Goal: Transaction & Acquisition: Book appointment/travel/reservation

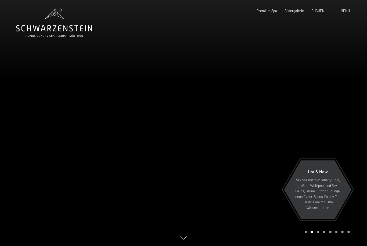
click at [339, 12] on div "Menü" at bounding box center [342, 11] width 13 height 5
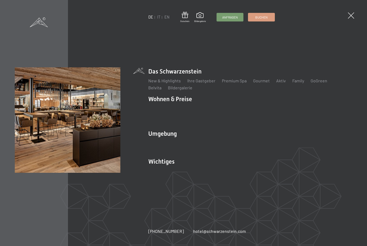
click at [239, 17] on link "Anfragen" at bounding box center [230, 17] width 26 height 8
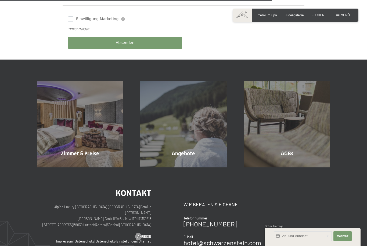
scroll to position [285, 0]
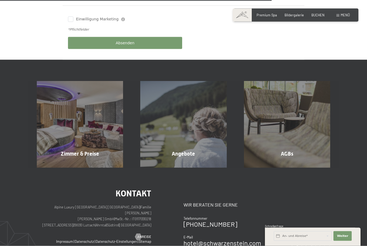
click at [188, 163] on span "Mehr erfahren" at bounding box center [184, 165] width 27 height 5
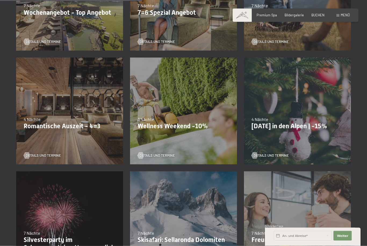
scroll to position [303, 0]
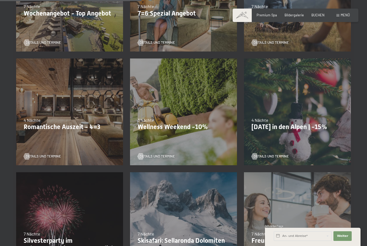
click at [69, 128] on p "Romantische Auszeit - 4=3" at bounding box center [70, 127] width 92 height 8
click at [42, 158] on span "Details und Termine" at bounding box center [43, 156] width 35 height 5
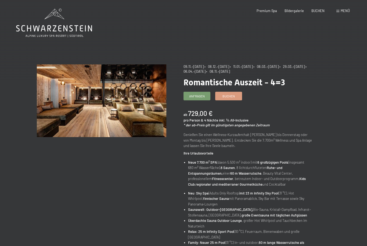
click at [205, 97] on link "Anfragen" at bounding box center [197, 96] width 26 height 8
click at [232, 96] on span "Buchen" at bounding box center [228, 96] width 12 height 5
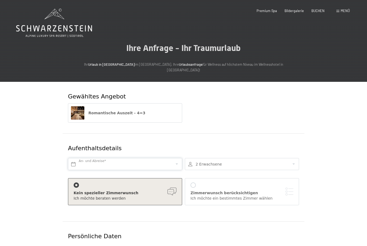
click at [177, 158] on input "text" at bounding box center [125, 164] width 114 height 12
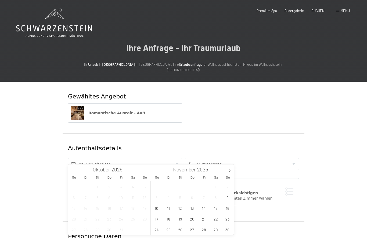
click at [230, 170] on icon at bounding box center [229, 170] width 2 height 3
click at [181, 195] on span "10" at bounding box center [180, 197] width 10 height 10
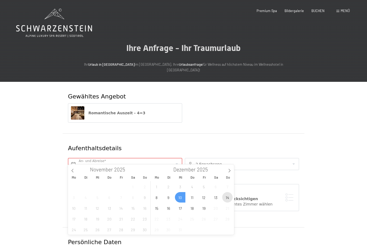
click at [228, 199] on span "14" at bounding box center [227, 197] width 10 height 10
type input "Mi. 10.12.2025 - So. 14.12.2025"
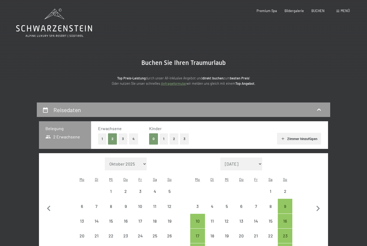
select select "[DATE]"
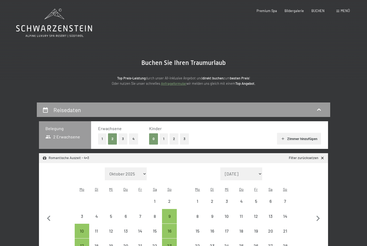
select select "[DATE]"
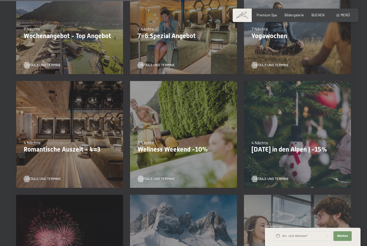
scroll to position [280, 0]
click at [180, 150] on p "Wellness Weekend -10%" at bounding box center [183, 149] width 92 height 8
click at [162, 180] on span "Details und Termine" at bounding box center [157, 178] width 35 height 5
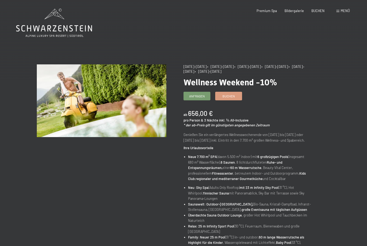
click at [232, 97] on span "Buchen" at bounding box center [228, 96] width 12 height 5
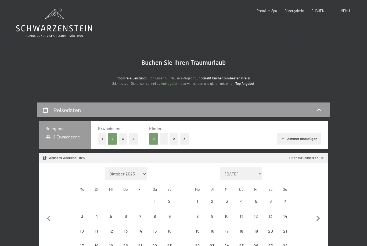
select select "2025-11-01"
select select "2025-12-01"
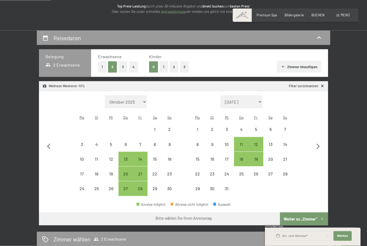
scroll to position [72, 0]
click at [244, 142] on div "11" at bounding box center [240, 148] width 13 height 13
select select "[DATE]"
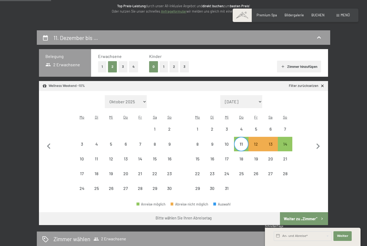
click at [288, 142] on div "14" at bounding box center [284, 148] width 13 height 13
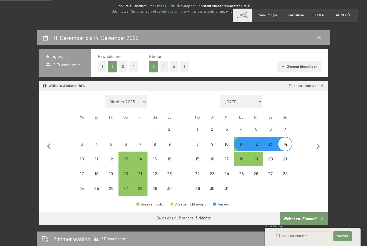
select select "[DATE]"
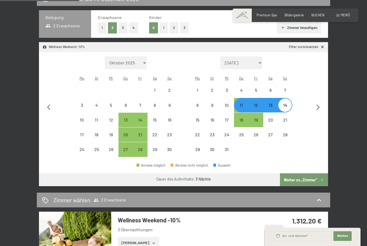
scroll to position [112, 0]
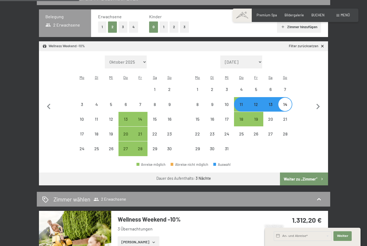
click at [316, 175] on button "Weiter zu „Zimmer“" at bounding box center [304, 179] width 48 height 13
select select "2025-11-01"
select select "2025-12-01"
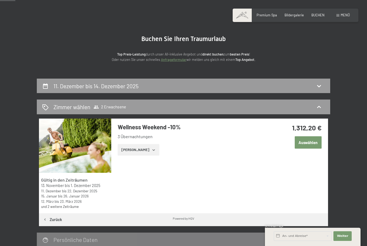
scroll to position [0, 0]
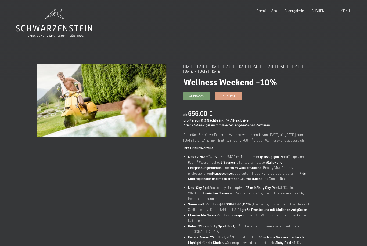
click at [230, 99] on link "Buchen" at bounding box center [228, 96] width 26 height 8
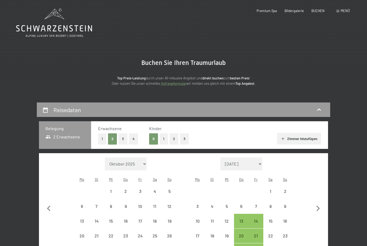
select select "2025-11-01"
select select "2025-12-01"
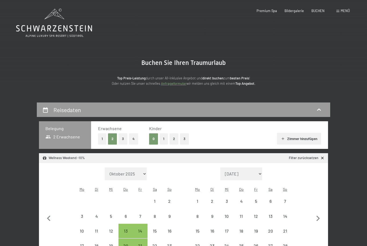
select select "2025-11-01"
select select "2025-12-01"
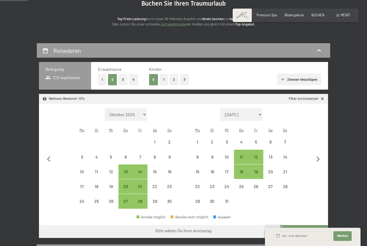
scroll to position [60, 0]
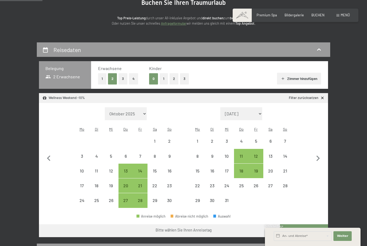
click at [242, 154] on div "11" at bounding box center [240, 160] width 13 height 13
select select "[DATE]"
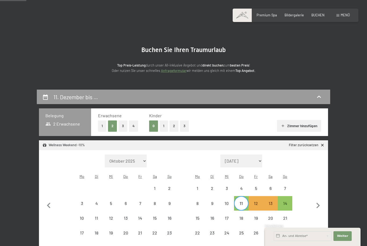
scroll to position [0, 0]
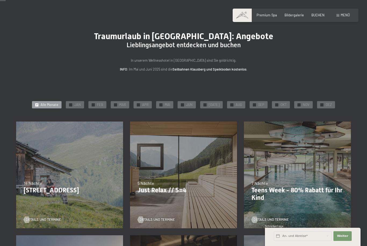
scroll to position [12, 0]
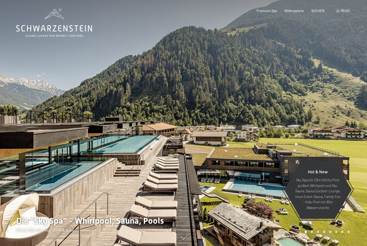
click at [319, 12] on div "BUCHEN" at bounding box center [317, 11] width 13 height 5
click at [319, 11] on span "BUCHEN" at bounding box center [317, 11] width 13 height 4
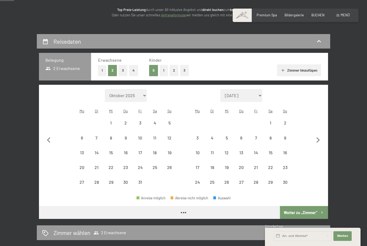
scroll to position [68, 0]
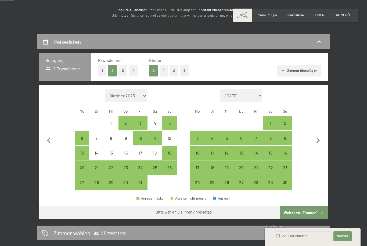
click at [318, 138] on icon "button" at bounding box center [317, 141] width 3 height 6
select select "[DATE]"
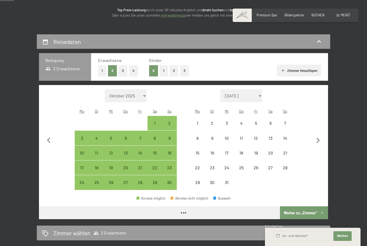
select select "[DATE]"
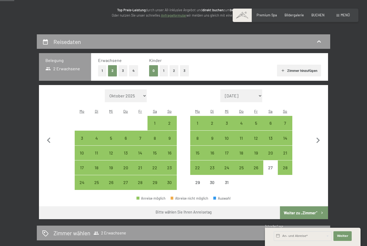
click at [229, 136] on div "10" at bounding box center [226, 142] width 13 height 13
select select "2025-11-01"
select select "2025-12-01"
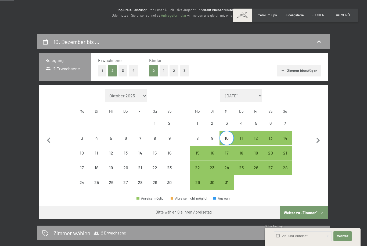
click at [286, 136] on div "14" at bounding box center [284, 142] width 13 height 13
select select "2025-11-01"
select select "2025-12-01"
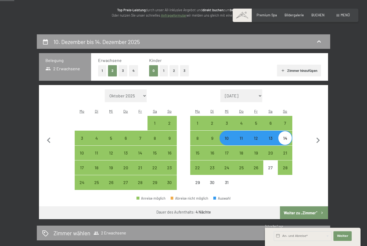
click at [303, 208] on button "Weiter zu „Zimmer“" at bounding box center [304, 212] width 48 height 13
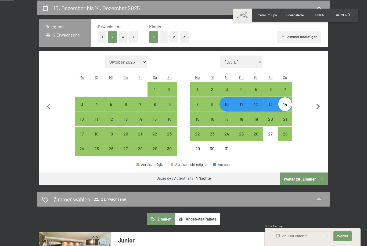
select select "2025-11-01"
select select "2025-12-01"
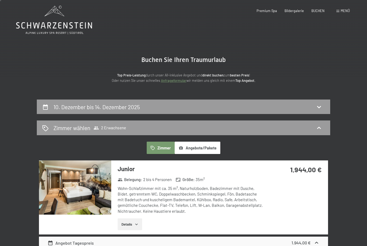
scroll to position [0, 0]
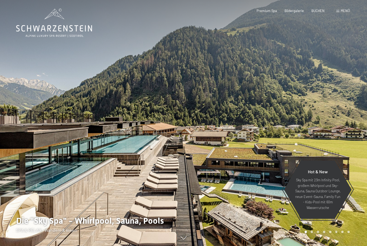
click at [316, 11] on span "BUCHEN" at bounding box center [317, 11] width 13 height 4
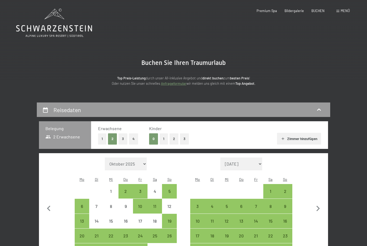
click at [57, 28] on icon at bounding box center [54, 23] width 76 height 29
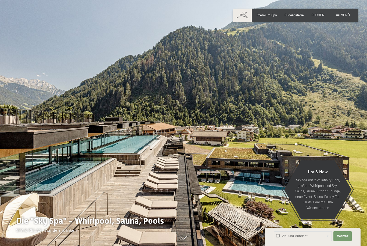
scroll to position [13, 0]
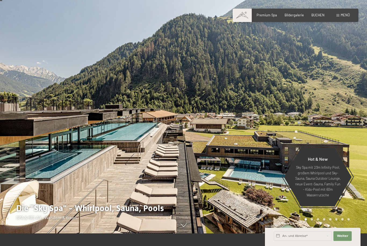
click at [340, 16] on div "Menü" at bounding box center [342, 15] width 13 height 5
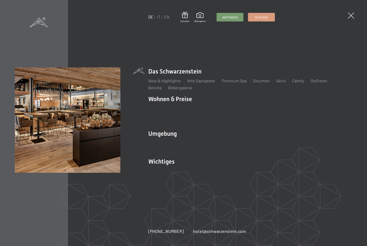
click at [261, 18] on span "Buchen" at bounding box center [261, 17] width 12 height 5
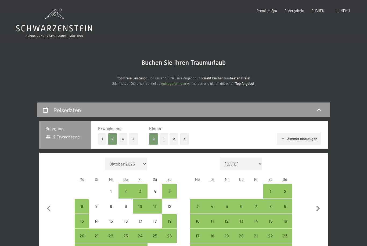
click at [64, 27] on icon at bounding box center [54, 28] width 76 height 6
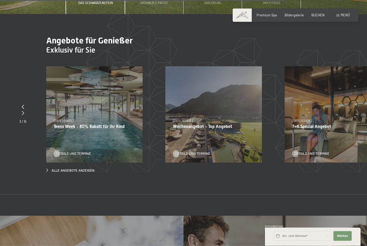
scroll to position [1614, 0]
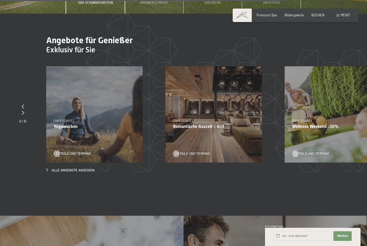
click at [214, 126] on div "09.11.–05.12.2025 08.12.–19.12.2025 11.01.–23.01.2026 08.03.–27.03.2026 29.03.–…" at bounding box center [213, 114] width 96 height 96
click at [210, 117] on div "09.11.–05.12.2025 08.12.–19.12.2025 11.01.–23.01.2026 08.03.–27.03.2026 29.03.–…" at bounding box center [213, 114] width 96 height 96
click at [200, 151] on span "Details und Termine" at bounding box center [192, 153] width 35 height 5
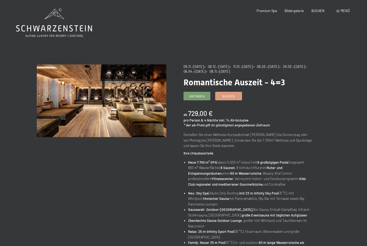
click at [235, 97] on link "Buchen" at bounding box center [228, 96] width 26 height 8
click at [237, 96] on link "Buchen" at bounding box center [228, 96] width 26 height 8
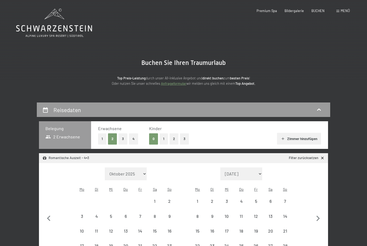
select select "[DATE]"
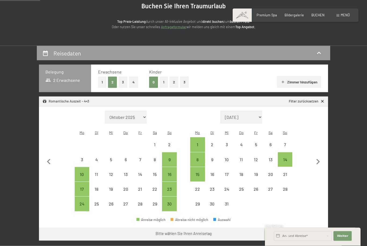
scroll to position [57, 0]
click at [198, 157] on div "8" at bounding box center [197, 163] width 13 height 13
select select "[DATE]"
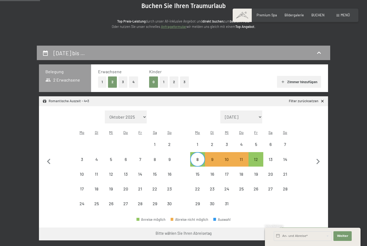
click at [319, 160] on icon "button" at bounding box center [317, 161] width 11 height 11
select select "[DATE]"
select select "2026-01-01"
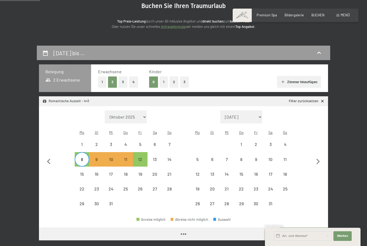
select select "[DATE]"
select select "2026-01-01"
click at [304, 228] on button "Weiter zu „Zimmer“" at bounding box center [304, 234] width 48 height 13
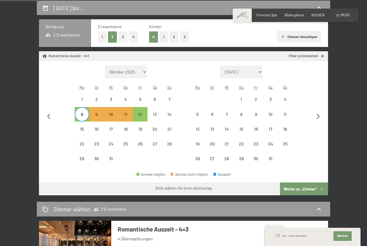
select select "[DATE]"
select select "2026-01-01"
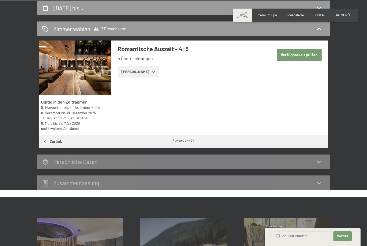
click at [309, 56] on button "Verfügbarkeit prüfen" at bounding box center [299, 55] width 45 height 12
select select "[DATE]"
select select "2026-01-01"
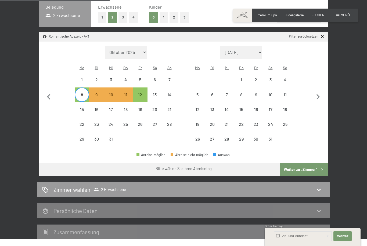
scroll to position [122, 0]
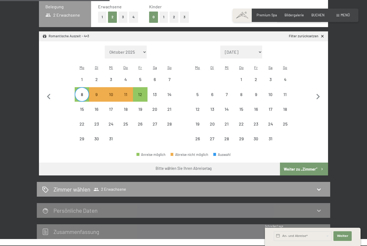
click at [306, 165] on button "Weiter zu „Zimmer“" at bounding box center [304, 169] width 48 height 13
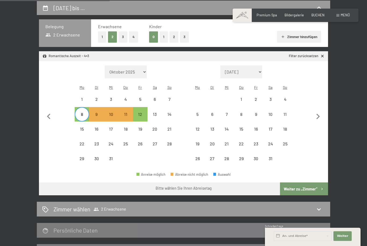
select select "[DATE]"
select select "2026-01-01"
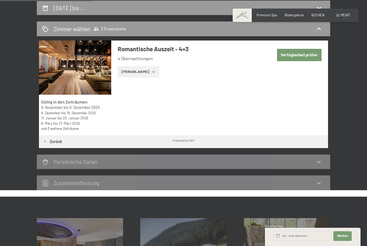
click at [296, 57] on button "Verfügbarkeit prüfen" at bounding box center [299, 55] width 45 height 12
select select "[DATE]"
select select "2026-01-01"
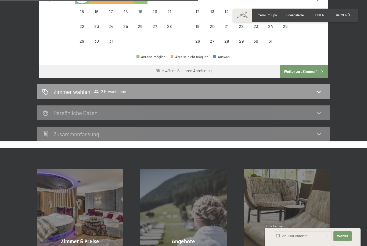
scroll to position [220, 0]
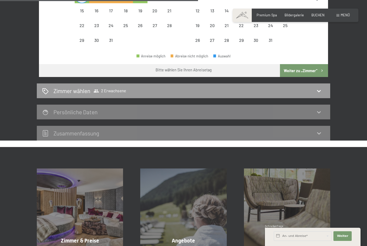
click at [321, 130] on icon at bounding box center [318, 133] width 6 height 6
click at [322, 130] on icon at bounding box center [318, 133] width 6 height 6
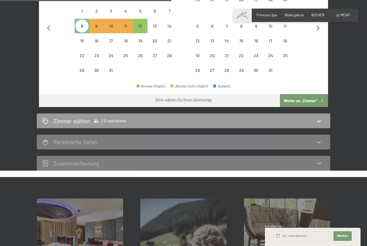
click at [319, 118] on icon at bounding box center [318, 121] width 6 height 6
select select "[DATE]"
select select "2026-01-01"
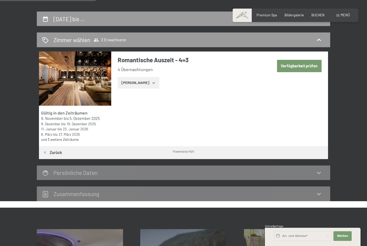
scroll to position [84, 0]
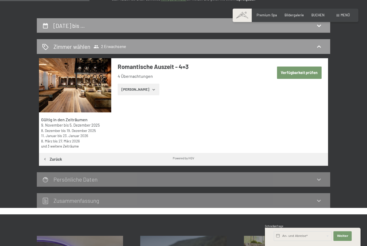
click at [150, 90] on button "[PERSON_NAME]" at bounding box center [139, 90] width 42 height 12
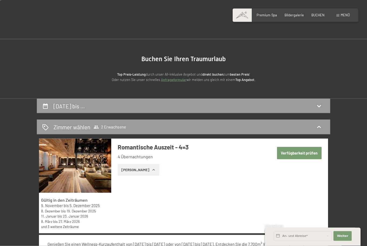
scroll to position [0, 0]
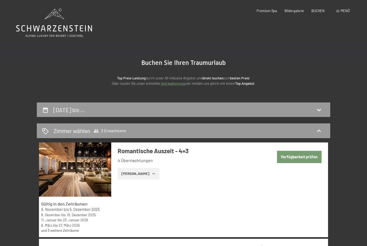
click at [320, 110] on icon at bounding box center [318, 110] width 6 height 6
select select "[DATE]"
select select "2026-01-01"
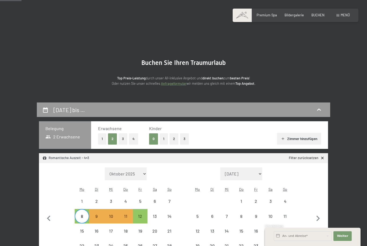
scroll to position [102, 0]
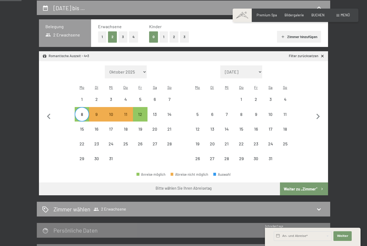
click at [129, 112] on div "11" at bounding box center [125, 118] width 13 height 13
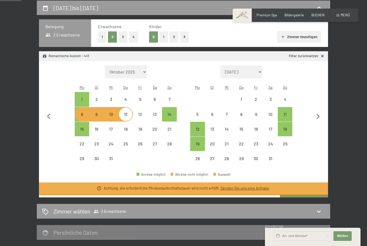
select select "[DATE]"
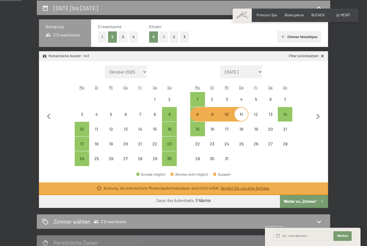
click at [286, 112] on div "14" at bounding box center [284, 118] width 13 height 13
select select "[DATE]"
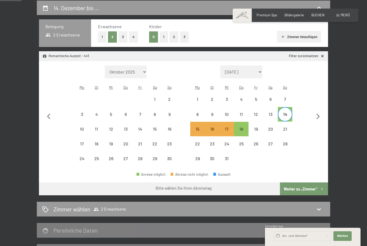
click at [323, 138] on button "button" at bounding box center [317, 115] width 11 height 101
select select "[DATE]"
select select "2026-01-01"
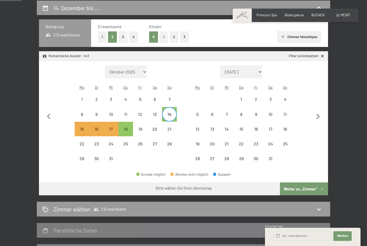
click at [52, 114] on icon "button" at bounding box center [48, 116] width 11 height 11
select select "[DATE]"
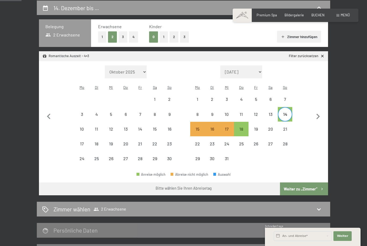
click at [240, 112] on div "11" at bounding box center [240, 118] width 13 height 13
select select "[DATE]"
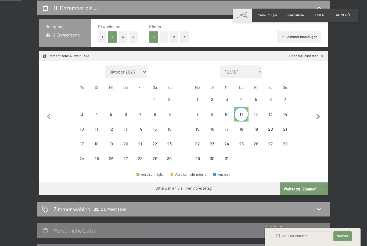
click at [259, 112] on div "12" at bounding box center [255, 118] width 13 height 13
select select "[DATE]"
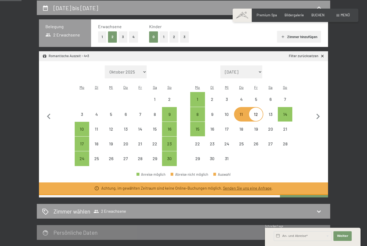
select select "[DATE]"
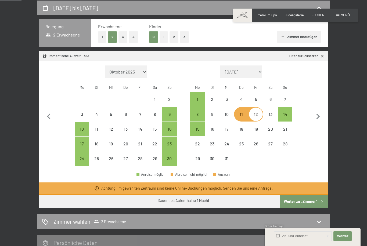
click at [199, 112] on div "8" at bounding box center [197, 118] width 13 height 13
select select "[DATE]"
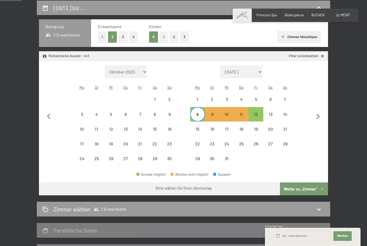
click at [316, 183] on button "Weiter zu „Zimmer“" at bounding box center [304, 189] width 48 height 13
select select "[DATE]"
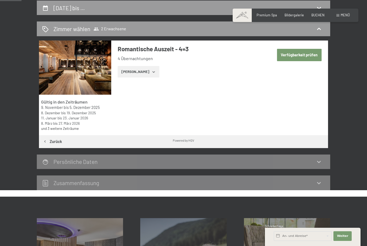
click at [350, 105] on div "8. Dezember bis … Zimmer wählen 2 Erwachsene Gültig in den Zeiträumen 9. Novemb…" at bounding box center [183, 96] width 367 height 190
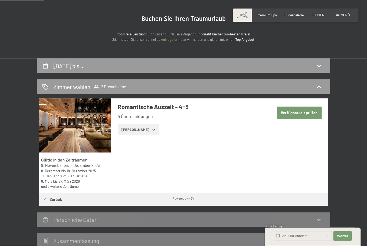
scroll to position [43, 0]
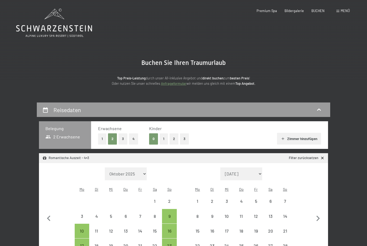
select select "[DATE]"
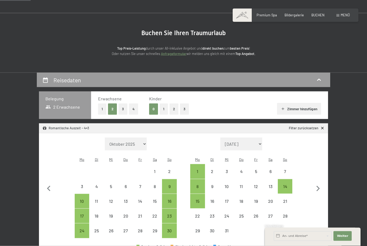
scroll to position [43, 0]
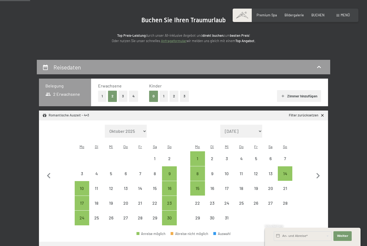
click at [289, 172] on div "14" at bounding box center [284, 178] width 13 height 13
select select "[DATE]"
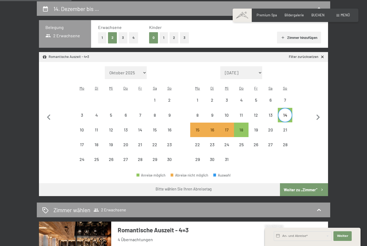
click at [311, 184] on button "Weiter zu „Zimmer“" at bounding box center [304, 189] width 48 height 13
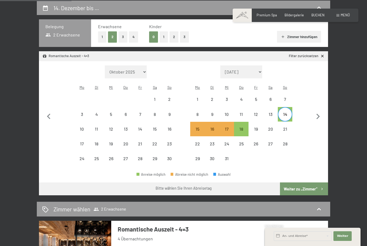
select select "[DATE]"
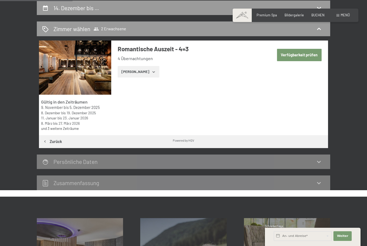
click at [308, 57] on button "Verfügbarkeit prüfen" at bounding box center [299, 55] width 45 height 12
select select "[DATE]"
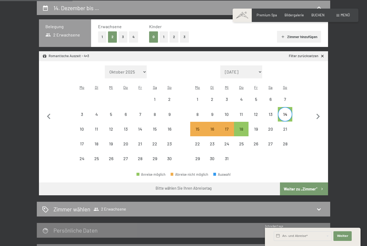
click at [246, 127] on div "18" at bounding box center [240, 133] width 13 height 13
select select "[DATE]"
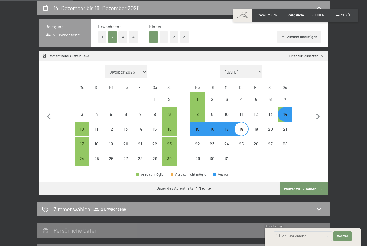
select select "[DATE]"
click at [202, 112] on div "8" at bounding box center [197, 118] width 13 height 13
select select "[DATE]"
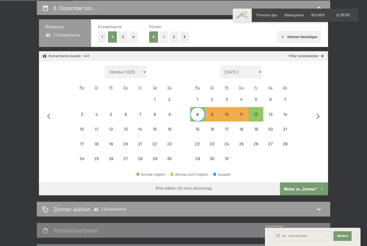
click at [258, 112] on div "12" at bounding box center [255, 118] width 13 height 13
select select "[DATE]"
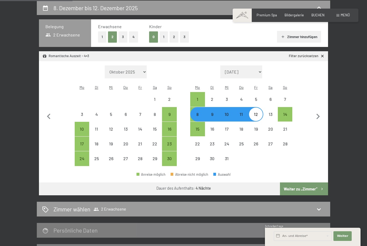
select select "[DATE]"
click at [311, 186] on button "Weiter zu „Zimmer“" at bounding box center [304, 189] width 48 height 13
select select "[DATE]"
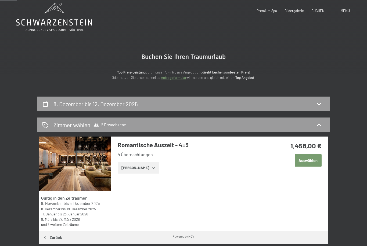
scroll to position [0, 0]
